Goal: Feedback & Contribution: Submit feedback/report problem

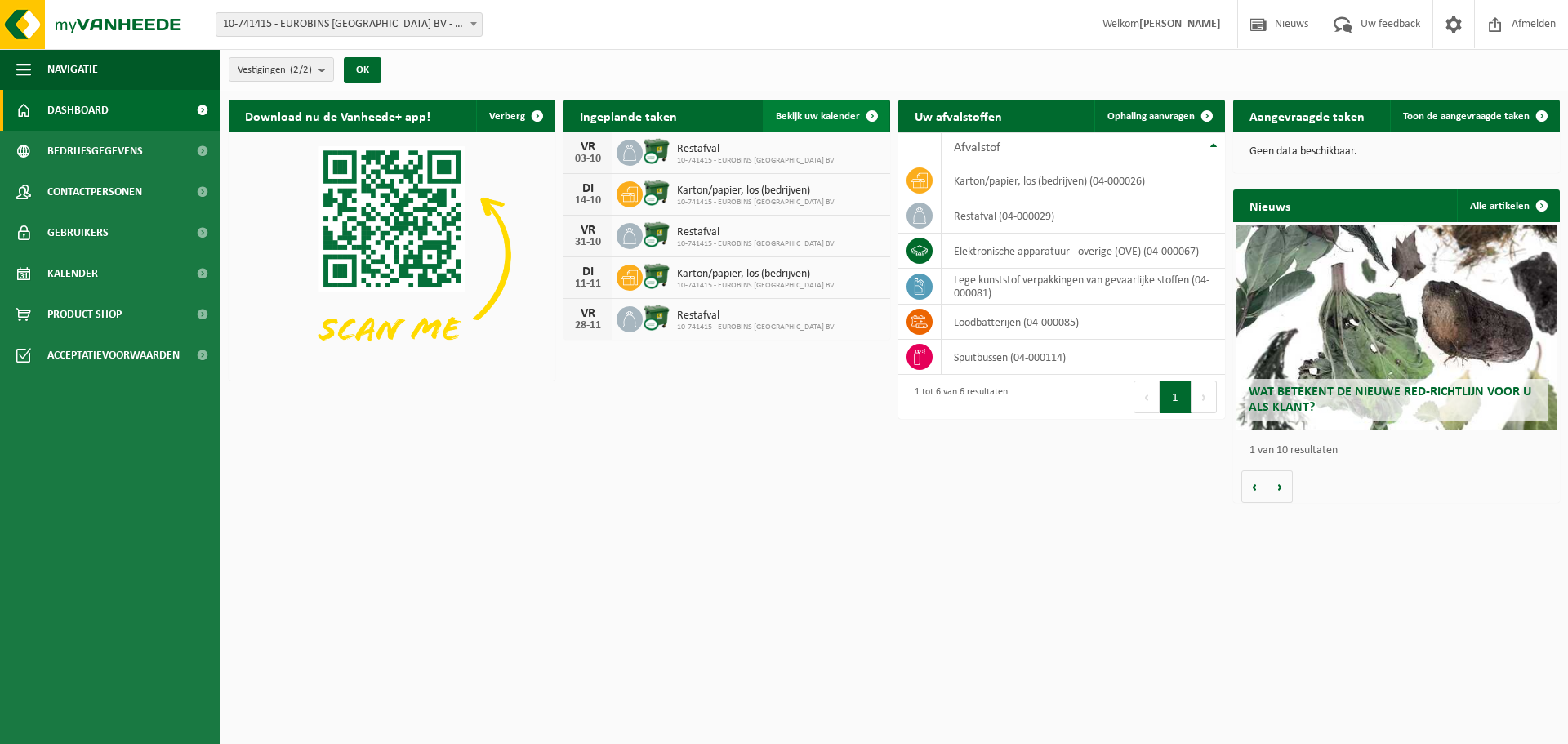
click at [822, 114] on span "Bekijk uw kalender" at bounding box center [818, 116] width 84 height 11
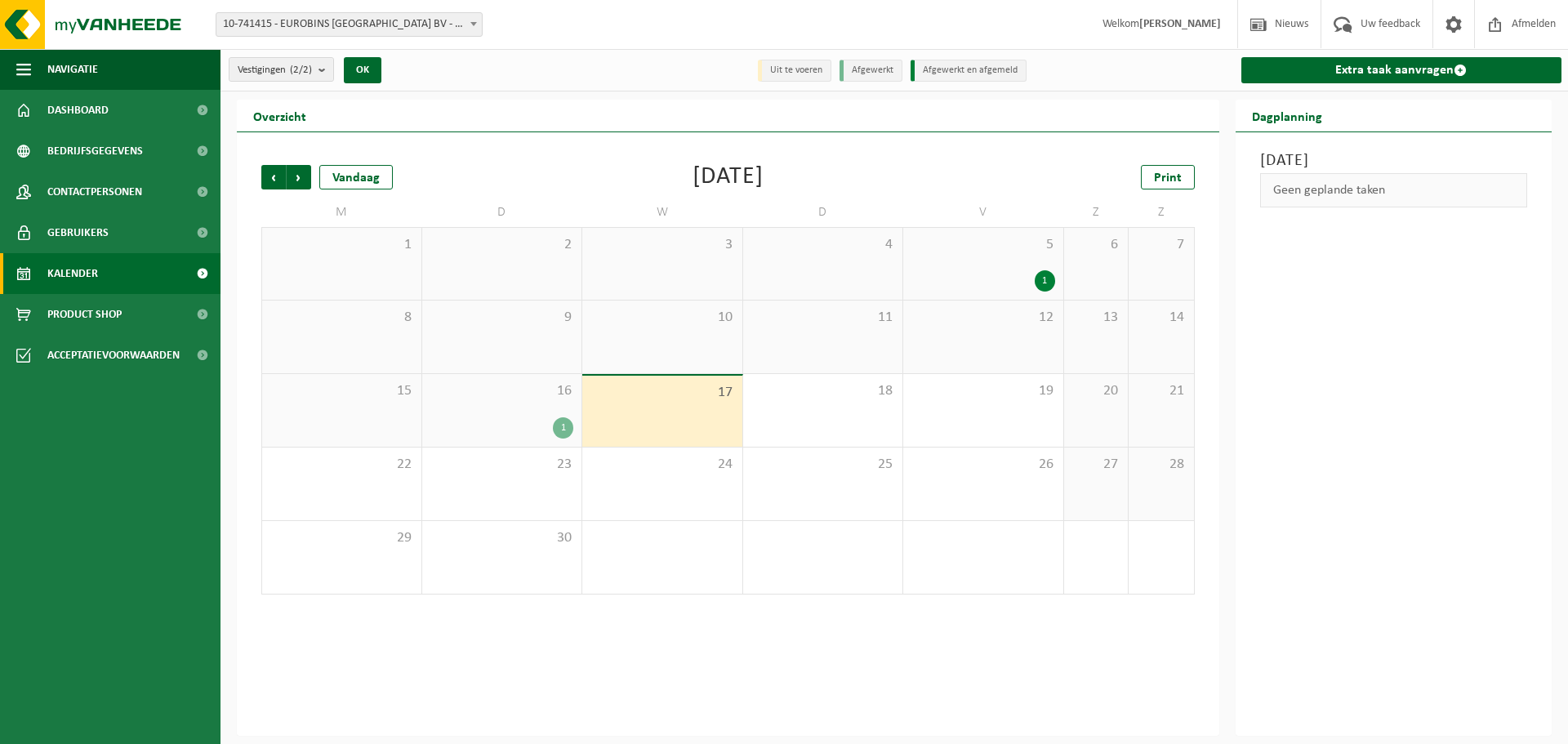
click at [559, 424] on div "1" at bounding box center [563, 428] width 21 height 21
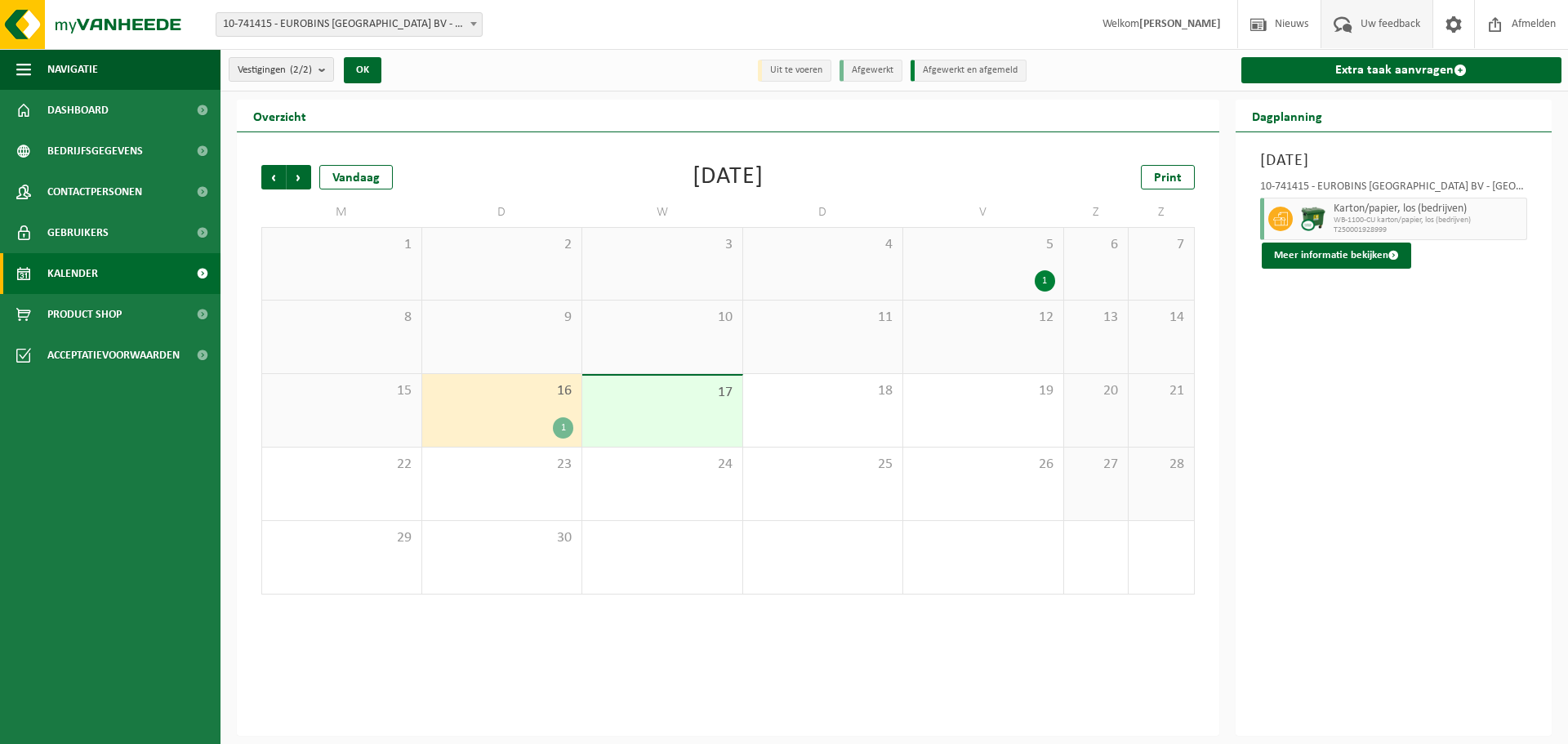
click at [1405, 27] on span "Uw feedback" at bounding box center [1390, 24] width 67 height 49
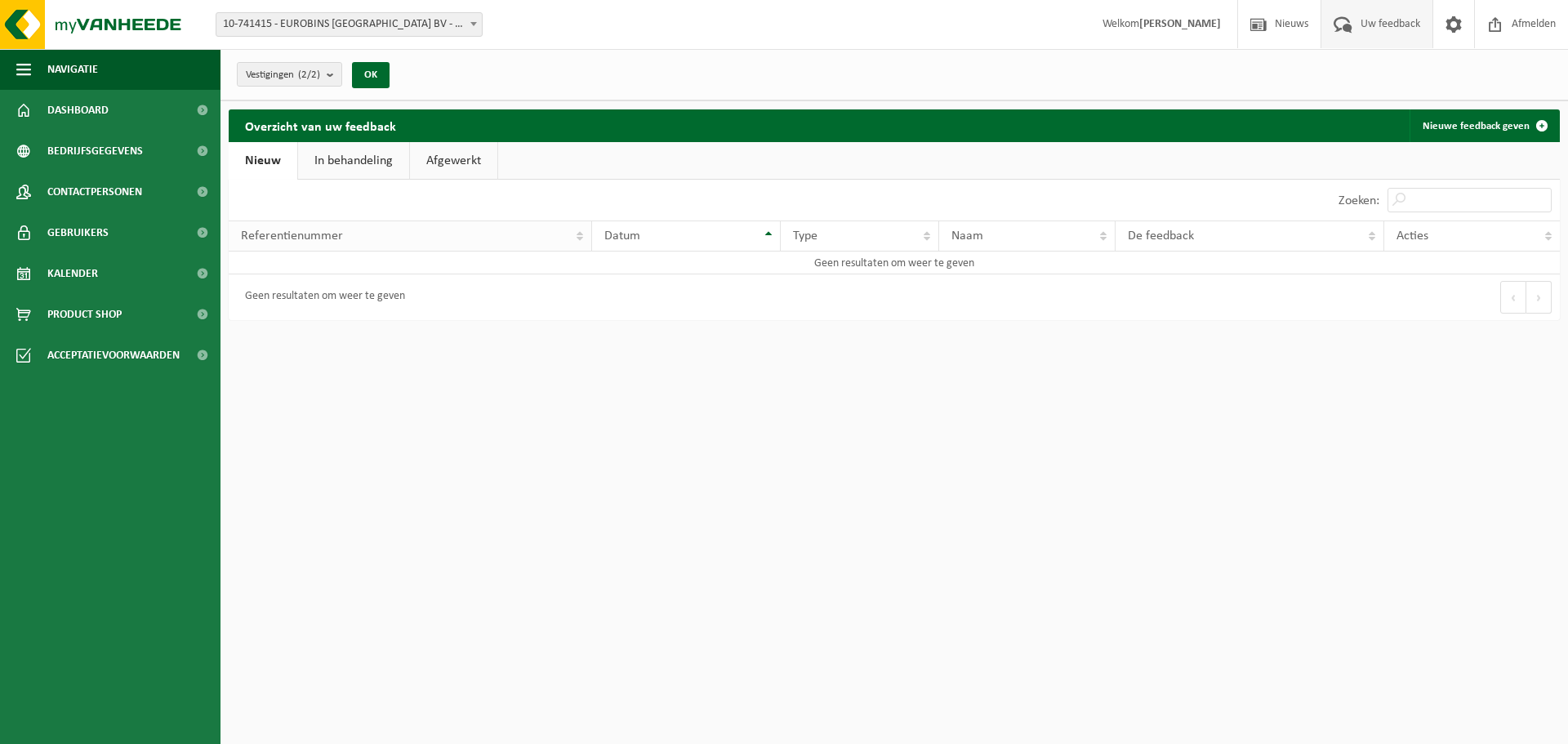
click at [400, 238] on div "Referentienummer" at bounding box center [406, 236] width 330 height 13
click at [1473, 129] on link "Nieuwe feedback geven" at bounding box center [1484, 126] width 149 height 33
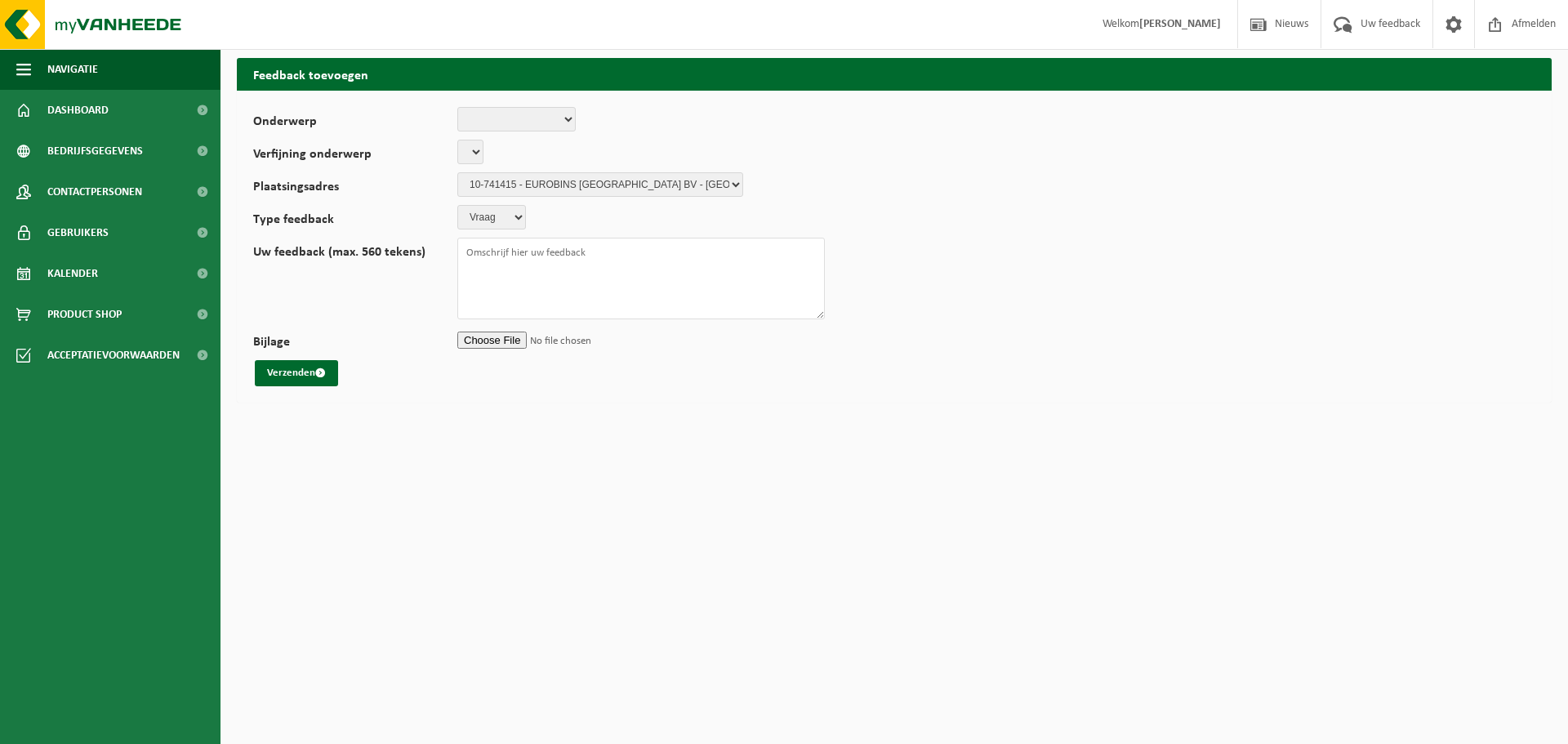
select select
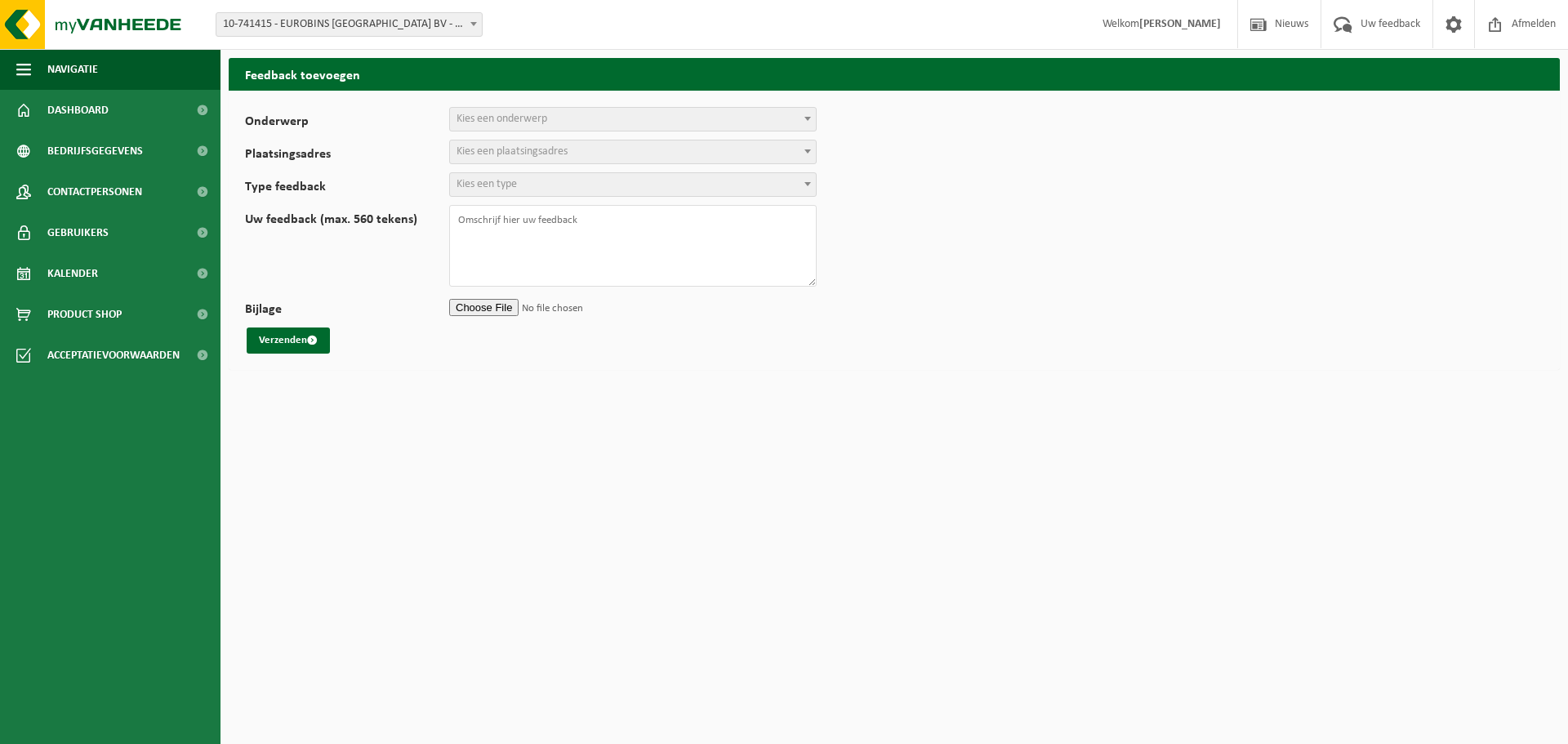
click at [521, 119] on span "Kies een onderwerp" at bounding box center [502, 119] width 91 height 12
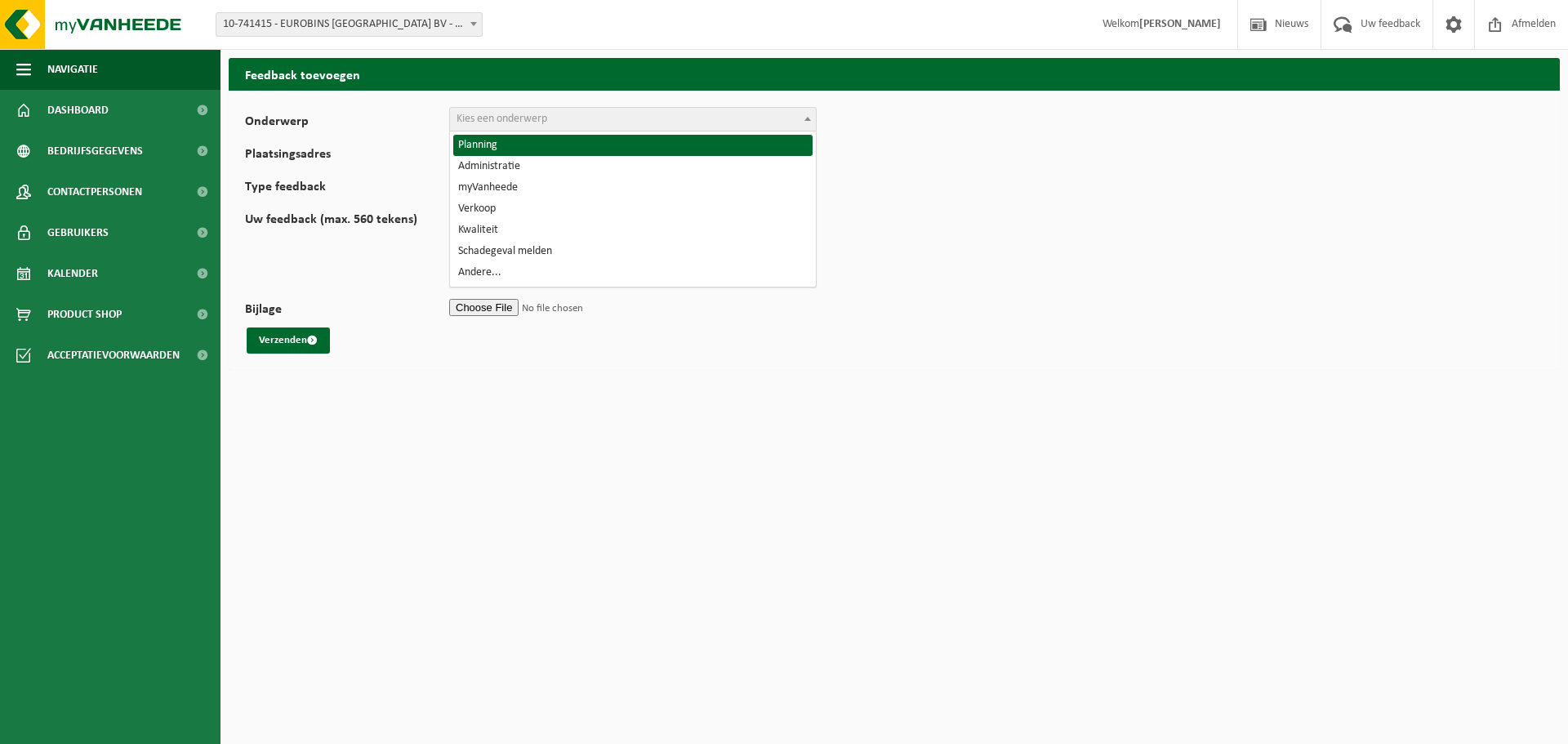
select select "1"
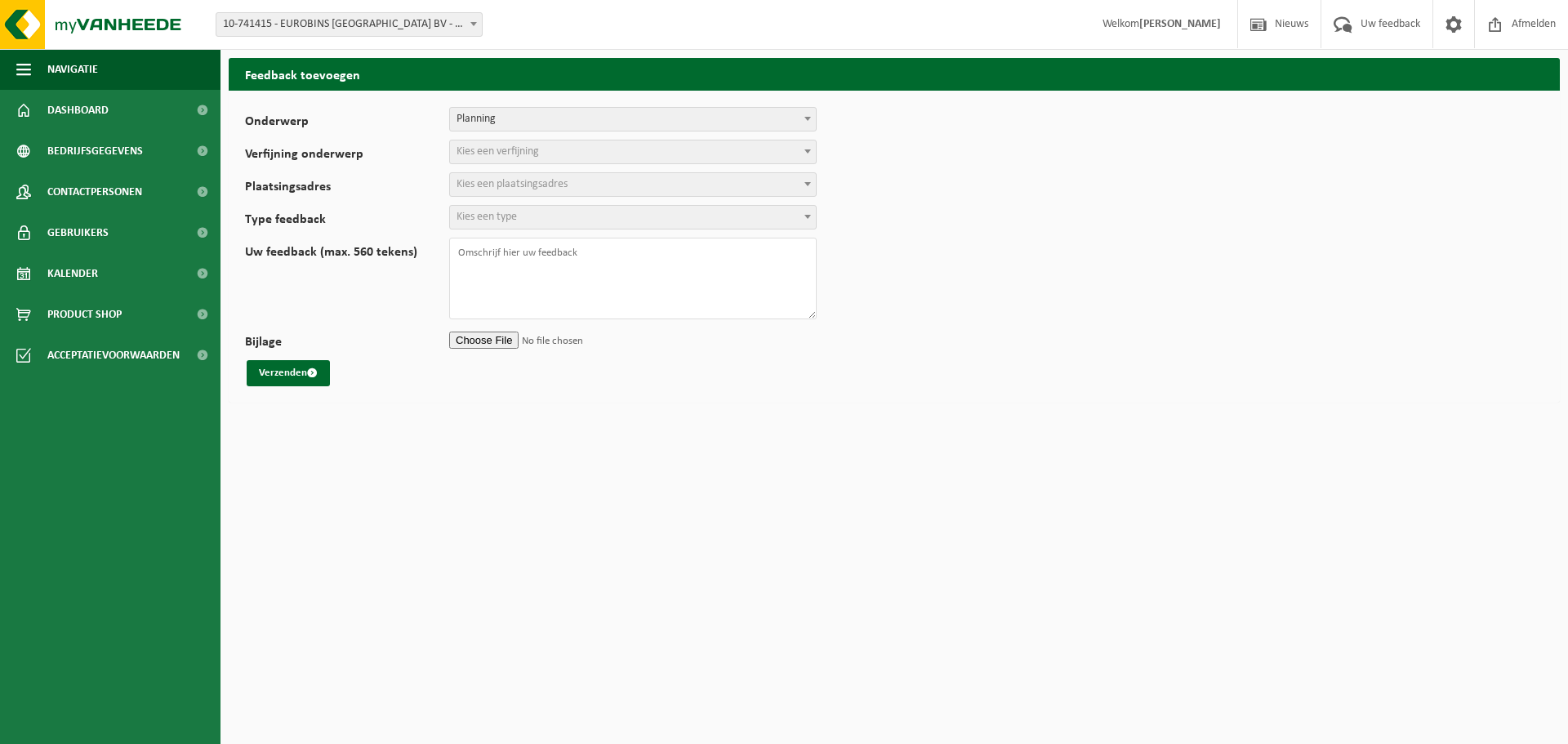
click at [524, 158] on span "Kies een verfijning" at bounding box center [498, 151] width 82 height 12
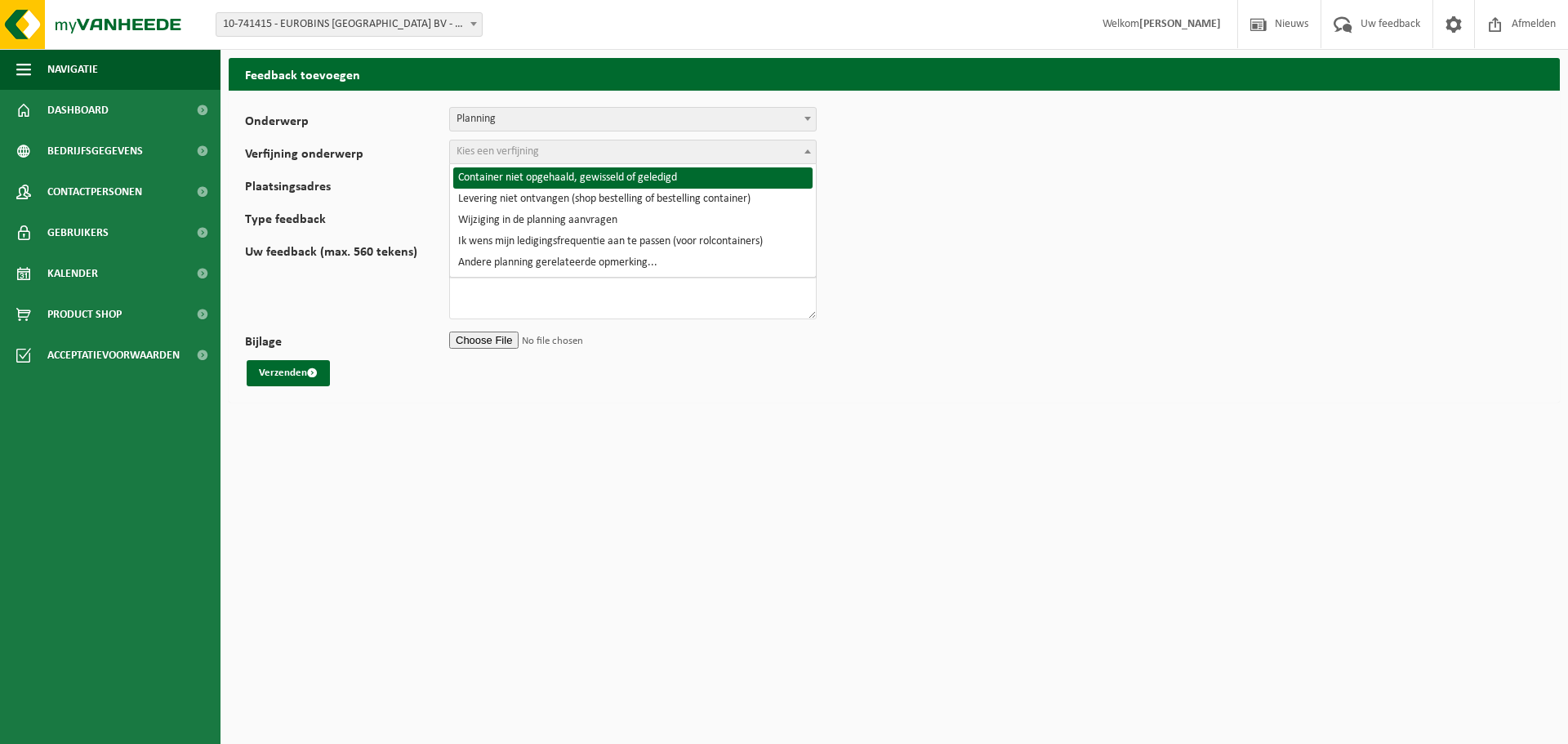
select select "2"
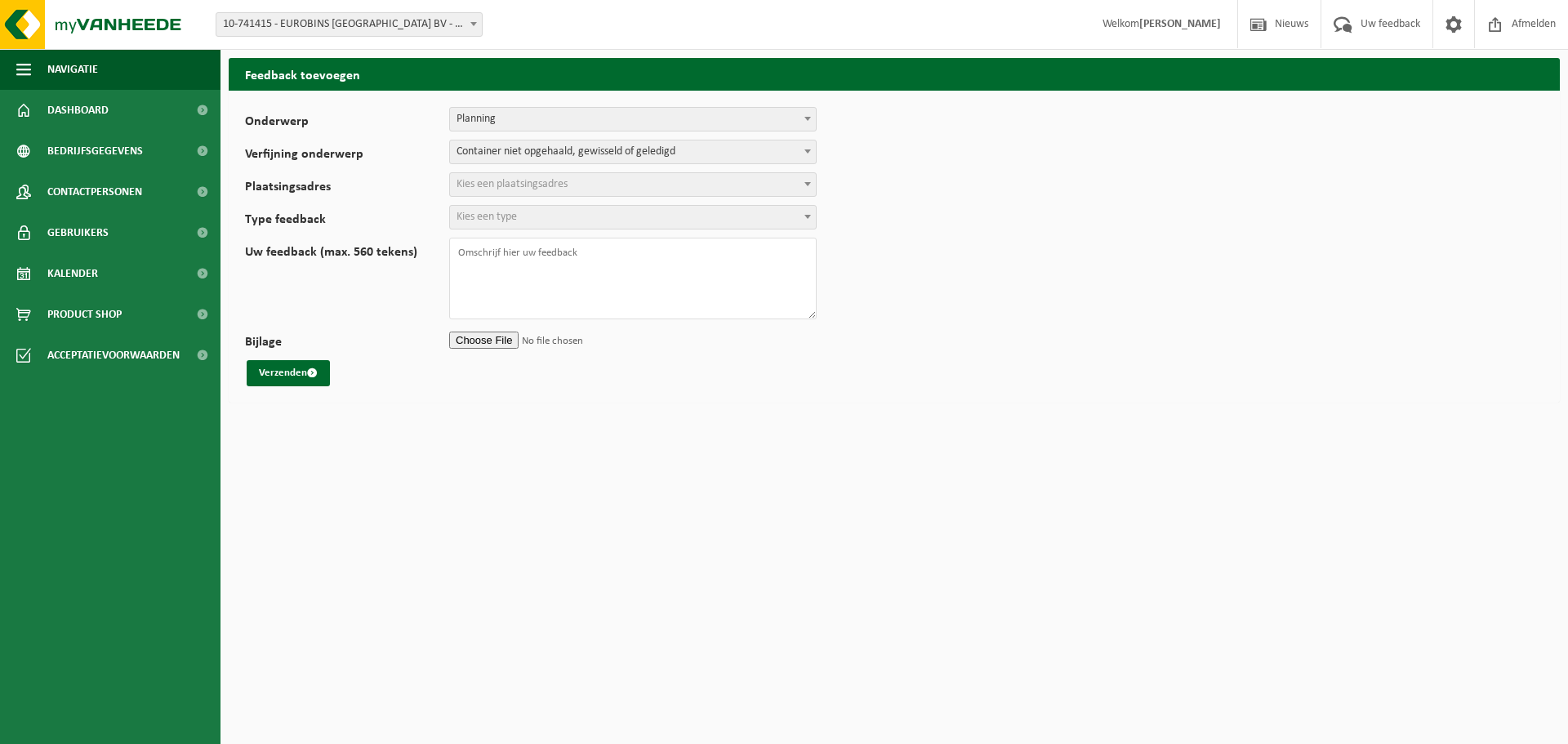
click at [528, 188] on span "Kies een plaatsingsadres" at bounding box center [512, 184] width 111 height 12
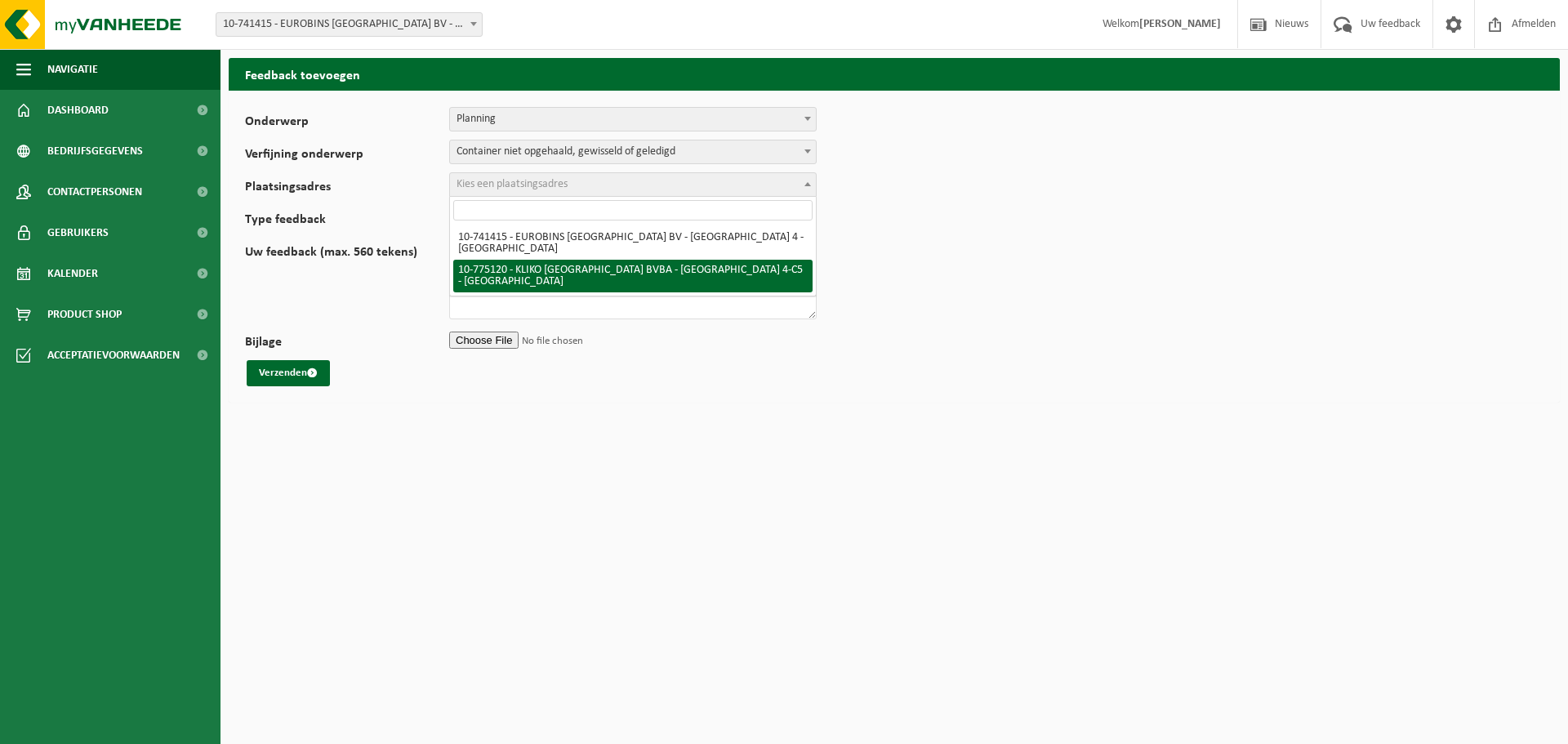
select select "165346"
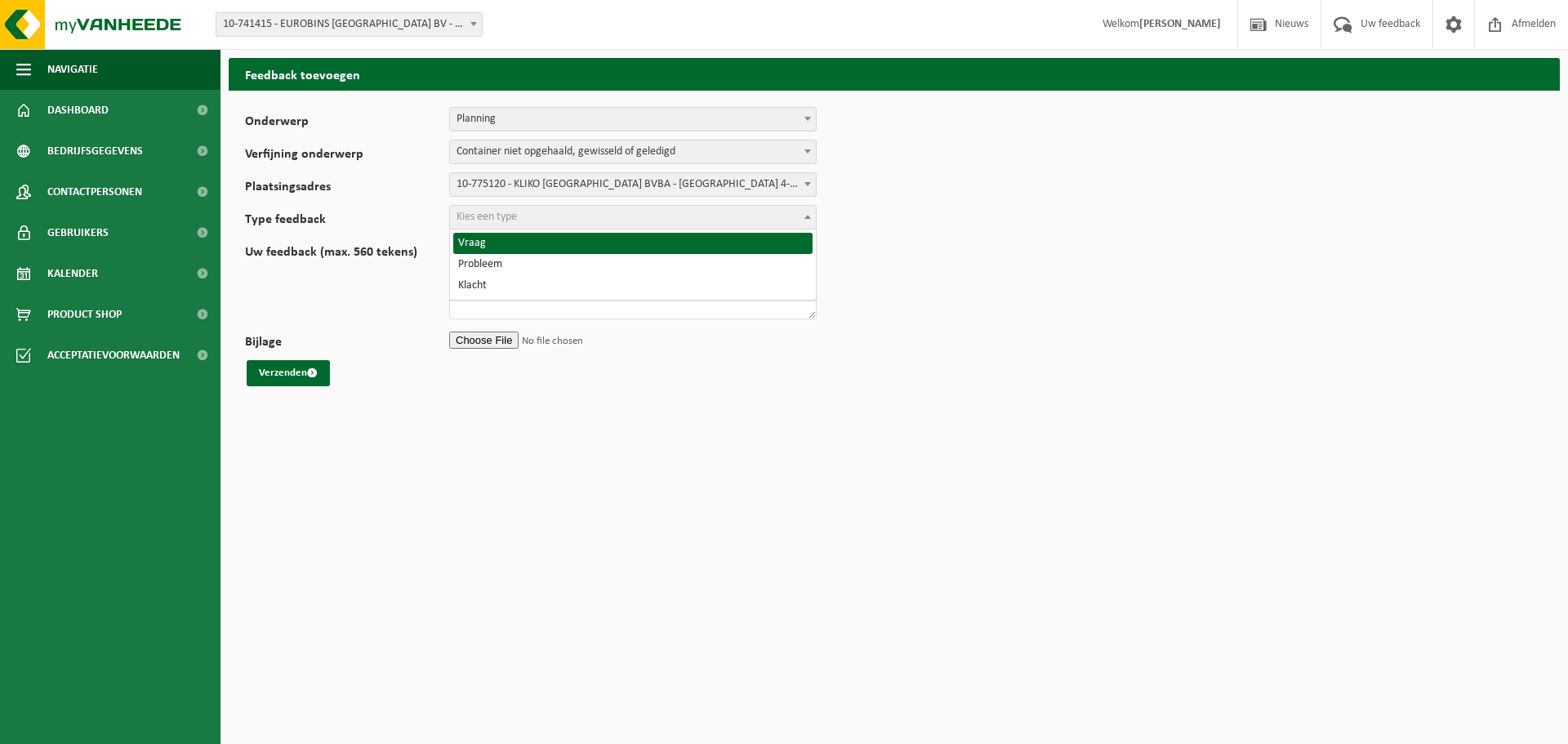
click at [535, 225] on span "Kies een type" at bounding box center [633, 217] width 366 height 23
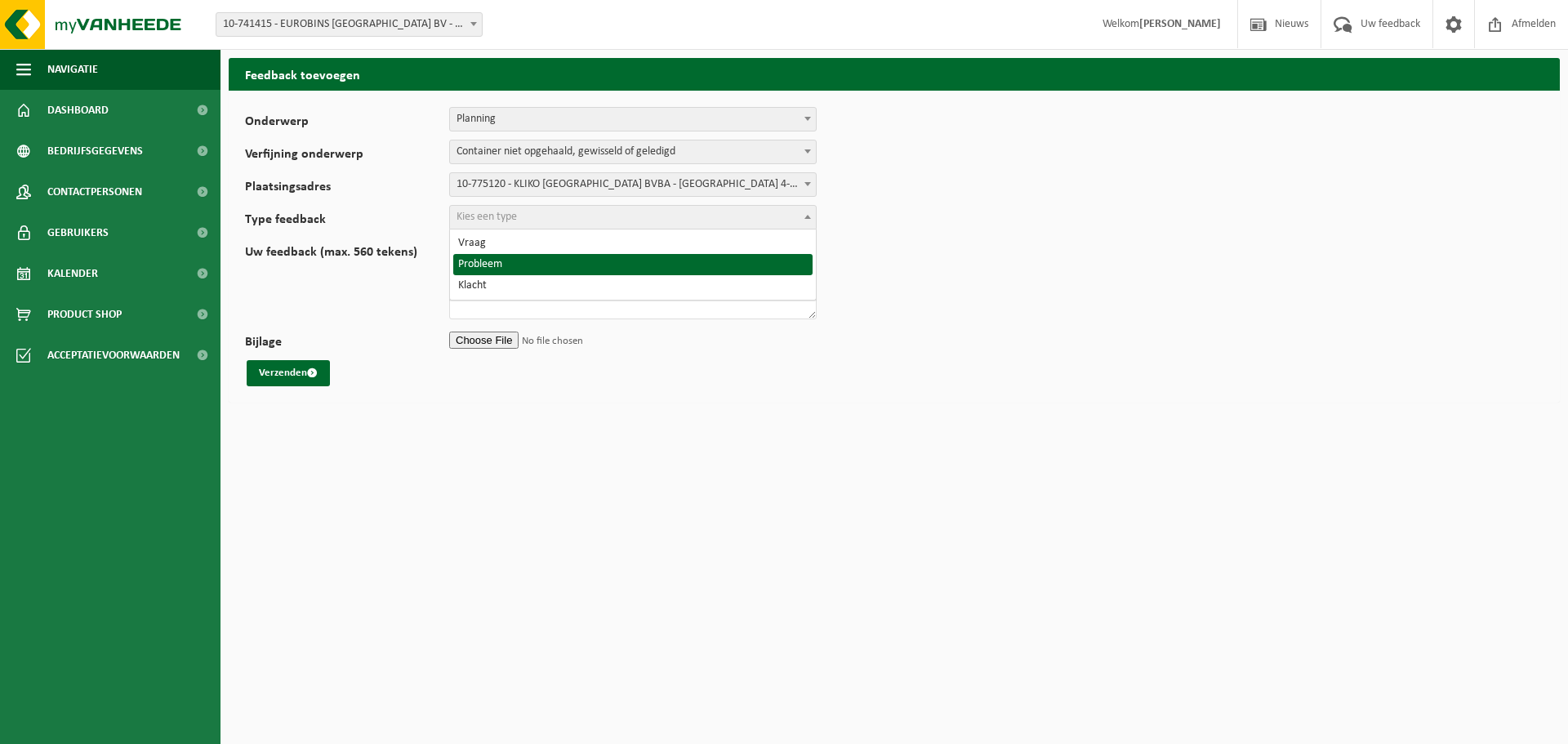
select select "ISS"
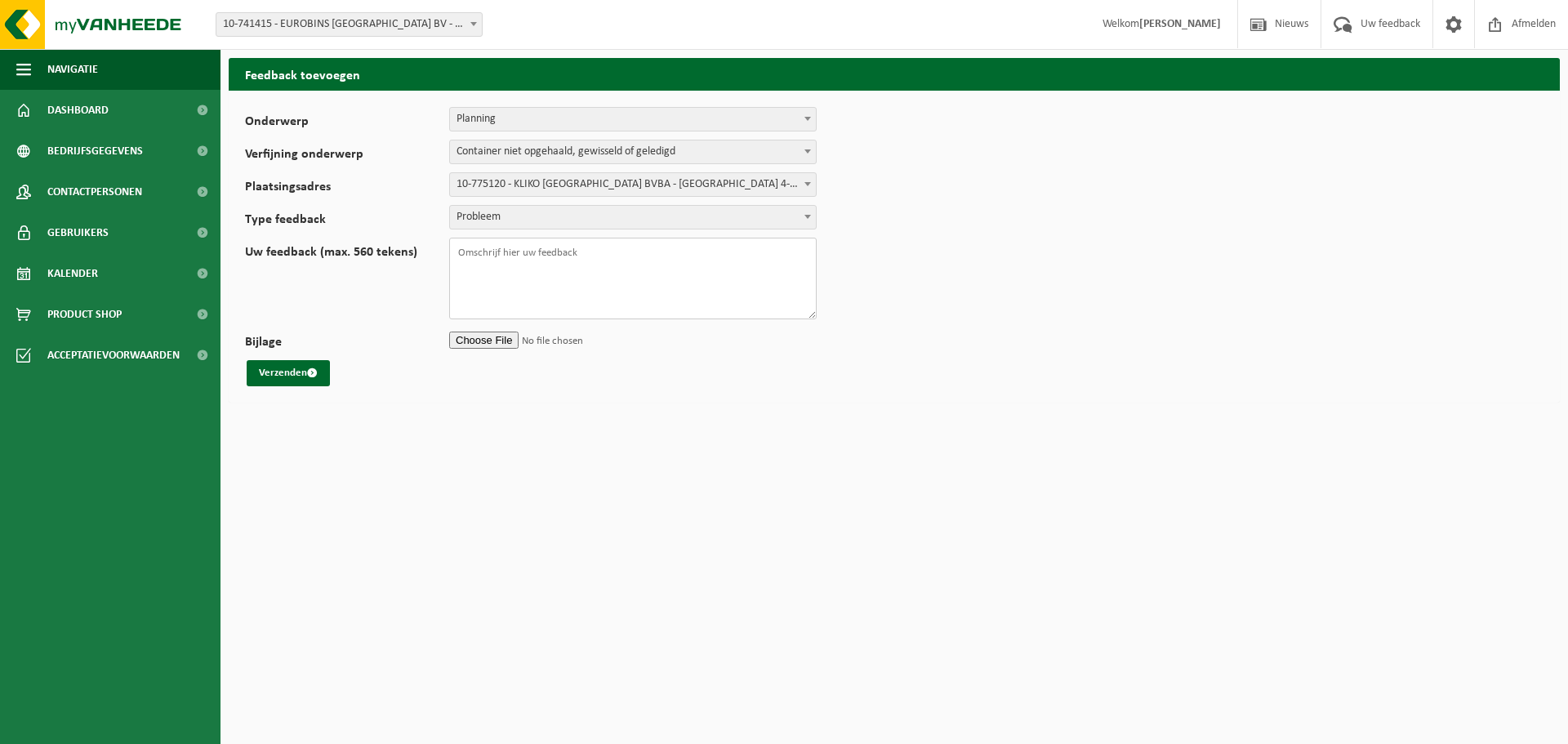
click at [542, 271] on textarea "Uw feedback (max. 560 tekens)" at bounding box center [633, 278] width 368 height 81
click at [632, 269] on textarea "Beste, We hebben geen ophaling" at bounding box center [633, 278] width 368 height 81
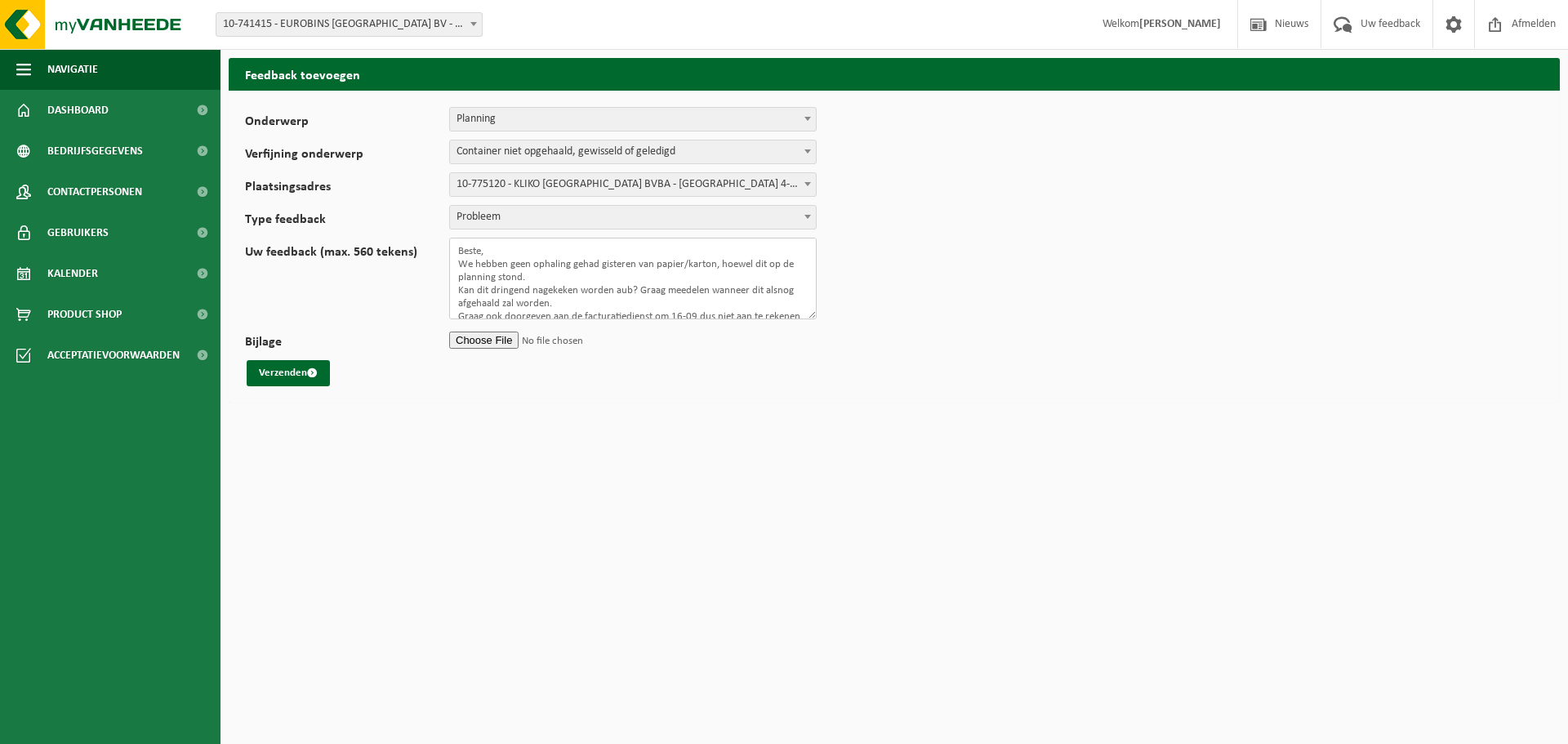
scroll to position [14, 0]
click at [656, 262] on textarea "Beste, We hebben geen ophaling gehad gisteren van papier/karton, hoewel dit op …" at bounding box center [633, 278] width 368 height 81
click at [523, 263] on textarea "Beste, We hebben geen ophaling gehad gisteren van papier/karton, hoewel dit op …" at bounding box center [633, 278] width 368 height 81
click at [641, 311] on textarea "Beste, We hebben geen ophaling gehad gisteren van papier/karton, hoewel dit op …" at bounding box center [633, 278] width 368 height 81
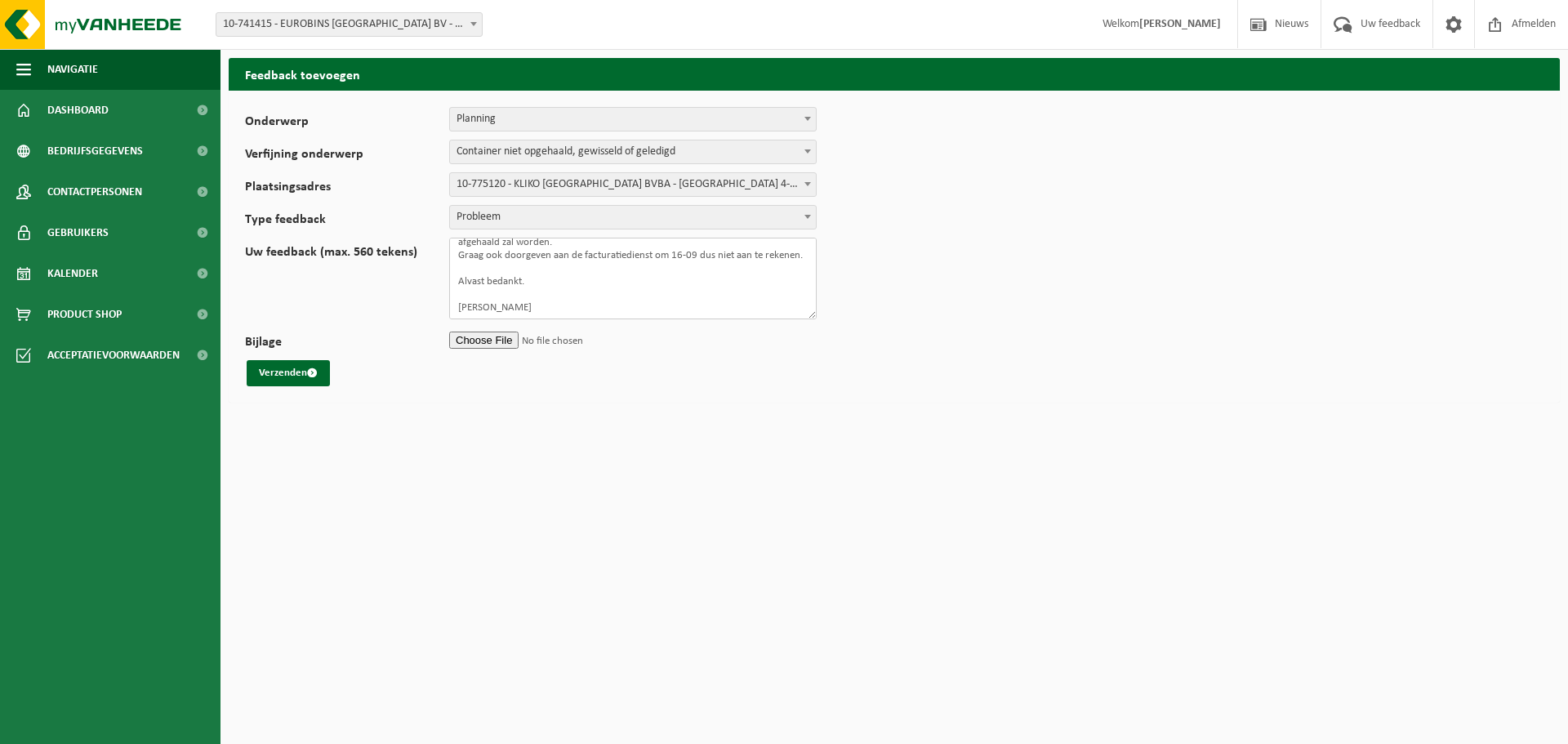
click at [528, 263] on textarea "Beste, We hebben geen ophaling gehad gisteren van papier/karton, hoewel dit op …" at bounding box center [633, 278] width 368 height 81
click at [648, 271] on textarea "Beste, We hebben geen ophaling gehad gisteren van papier/karton, hoewel dit op …" at bounding box center [633, 278] width 368 height 81
click at [652, 273] on textarea "Beste, We hebben geen ophaling gehad gisteren van papier/karton, hoewel dit op …" at bounding box center [633, 278] width 368 height 81
click at [664, 275] on textarea "Beste, We hebben geen ophaling gehad gisteren van papier/karton, hoewel dit op …" at bounding box center [633, 278] width 368 height 81
click at [678, 275] on textarea "Beste, We hebben geen ophaling gehad gisteren van papier/karton, hoewel dit op …" at bounding box center [633, 278] width 368 height 81
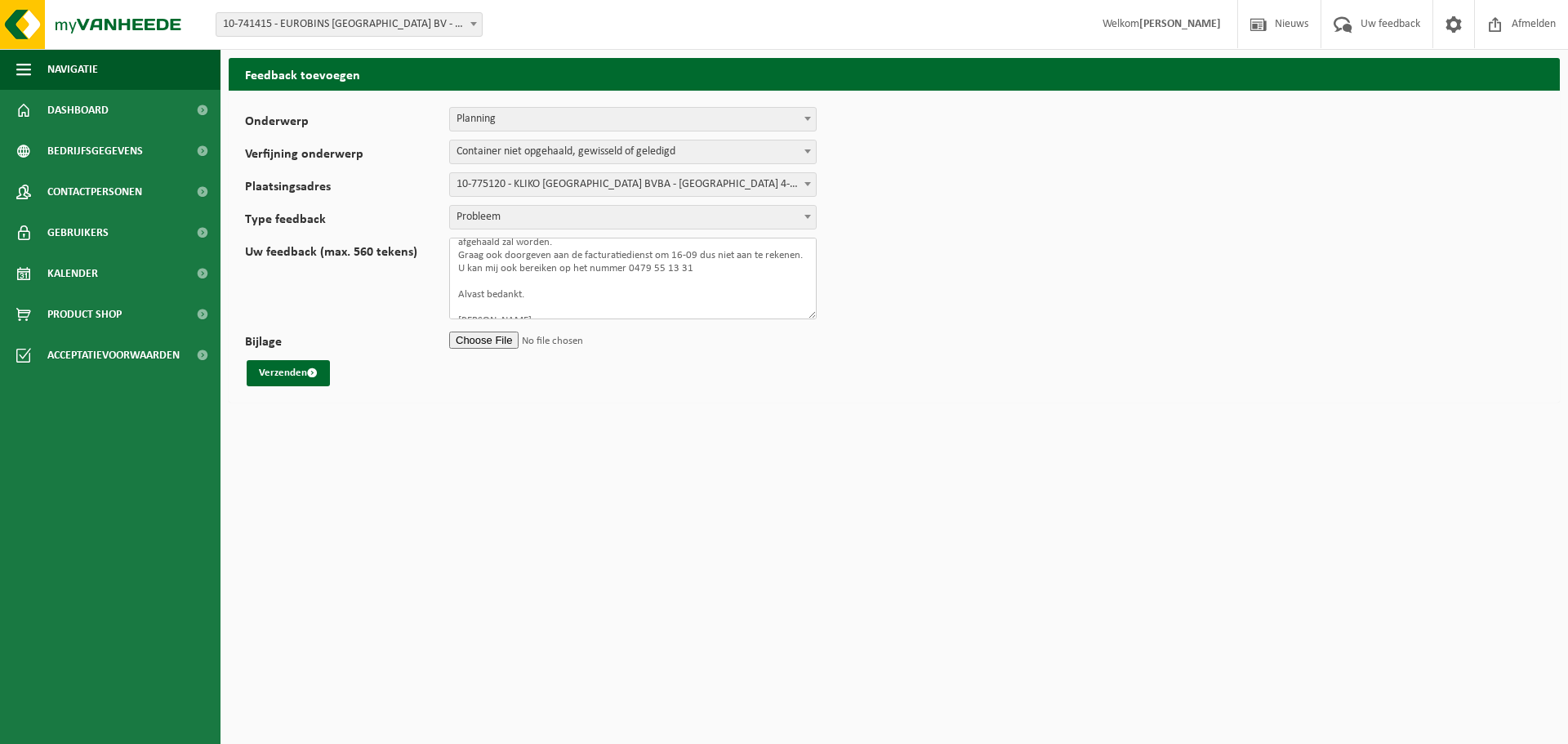
click at [696, 275] on textarea "Beste, We hebben geen ophaling gehad gisteren van papier/karton, hoewel dit op …" at bounding box center [633, 278] width 368 height 81
click at [537, 305] on textarea "Beste, We hebben geen ophaling gehad gisteren van papier/karton, hoewel dit op …" at bounding box center [633, 278] width 368 height 81
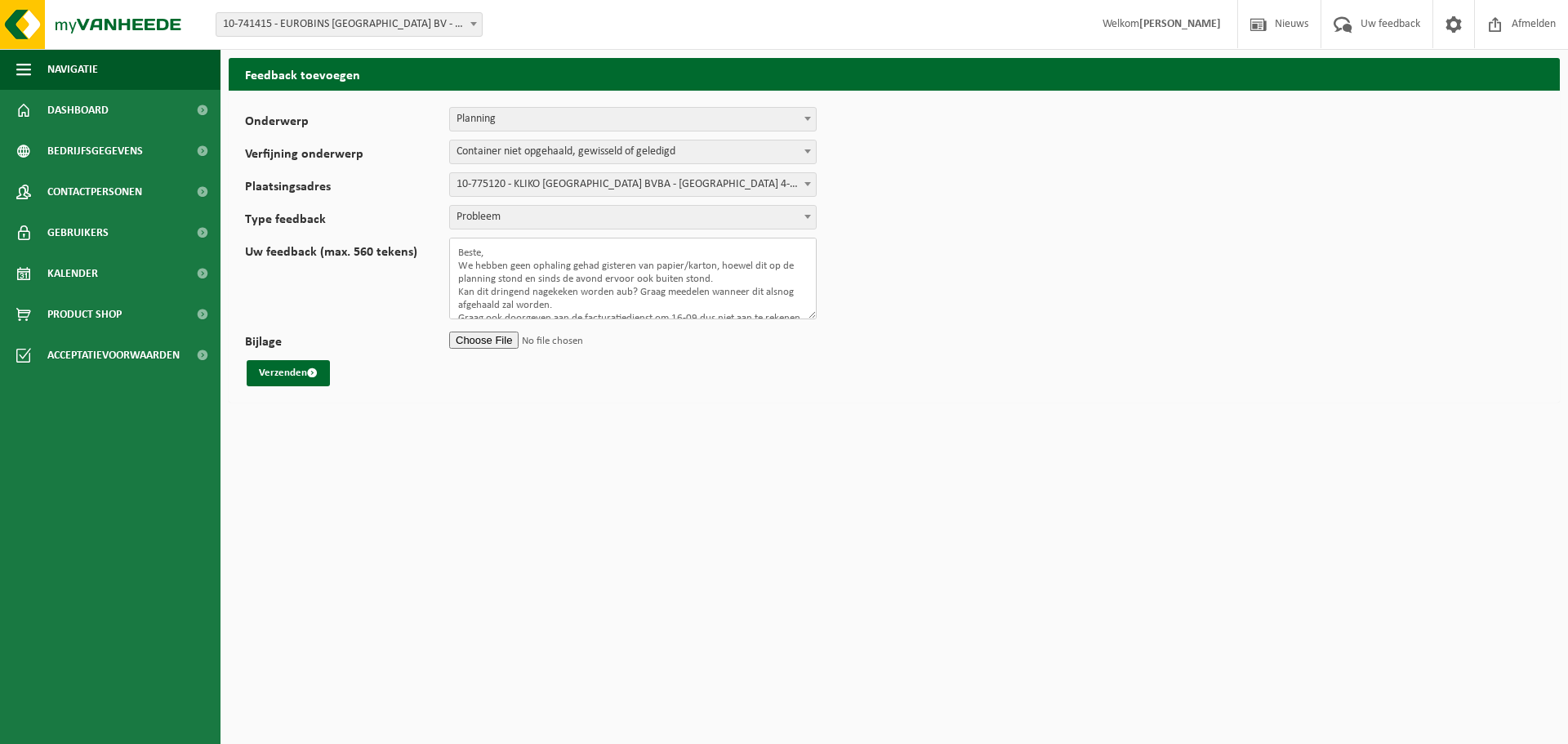
click at [510, 255] on textarea "Beste, We hebben geen ophaling gehad gisteren van papier/karton, hoewel dit op …" at bounding box center [633, 278] width 368 height 81
click at [542, 272] on textarea "Beste, We hebben geen ophaling gehad gisteren van papier/karton, hoewel dit op …" at bounding box center [633, 278] width 368 height 81
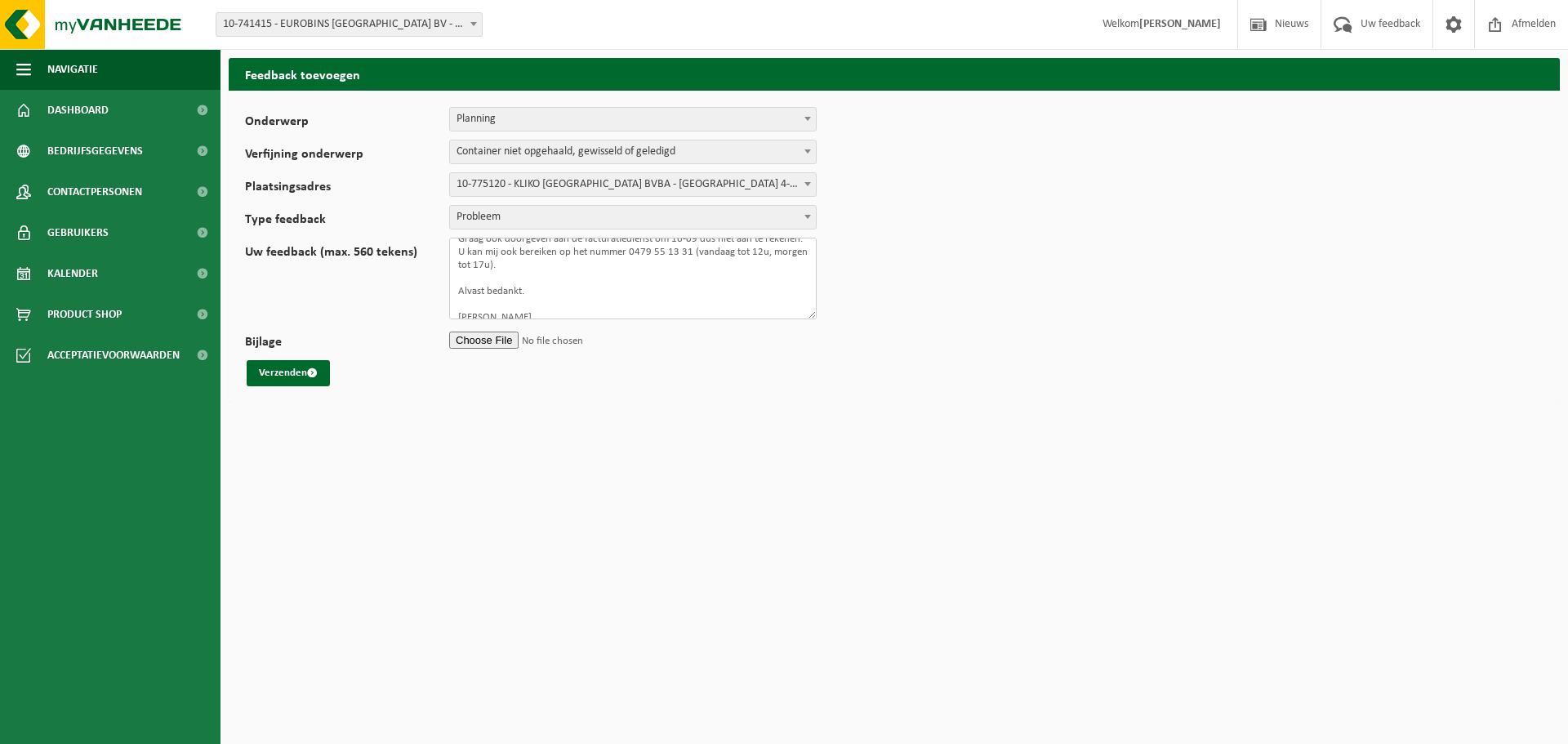
scroll to position [108, 0]
type textarea "Beste, We hebben geen ophaling gehad gisteren van papier/karton, hoewel dit op …"
click at [301, 368] on button "Verzenden" at bounding box center [288, 374] width 83 height 26
